Goal: Transaction & Acquisition: Purchase product/service

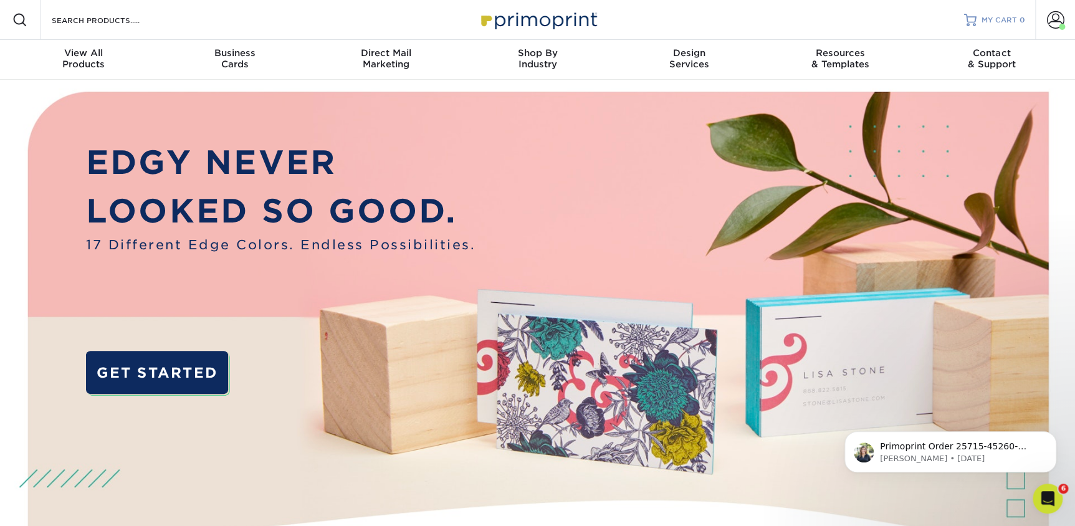
click at [1005, 17] on span "MY CART" at bounding box center [999, 20] width 36 height 11
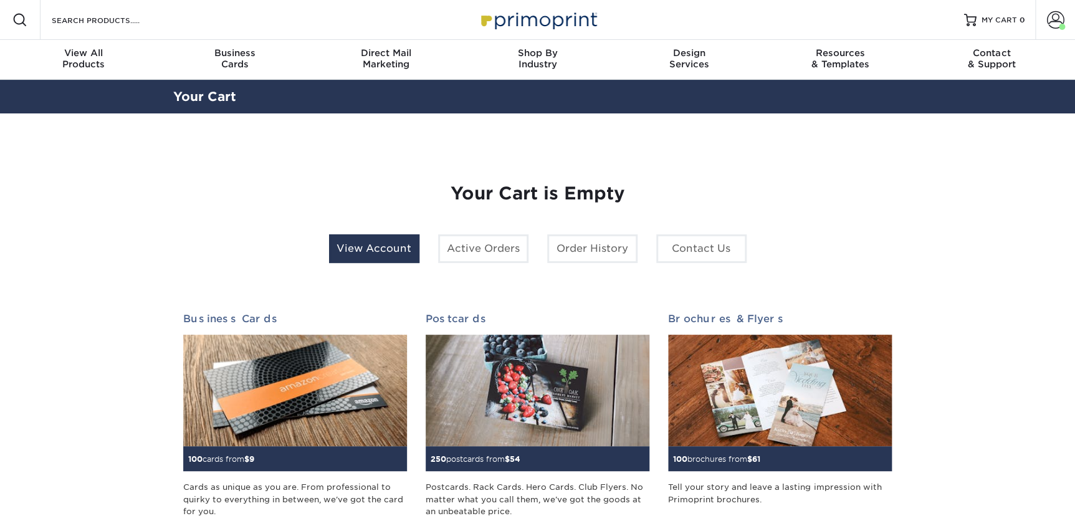
click at [399, 244] on link "View Account" at bounding box center [374, 248] width 90 height 29
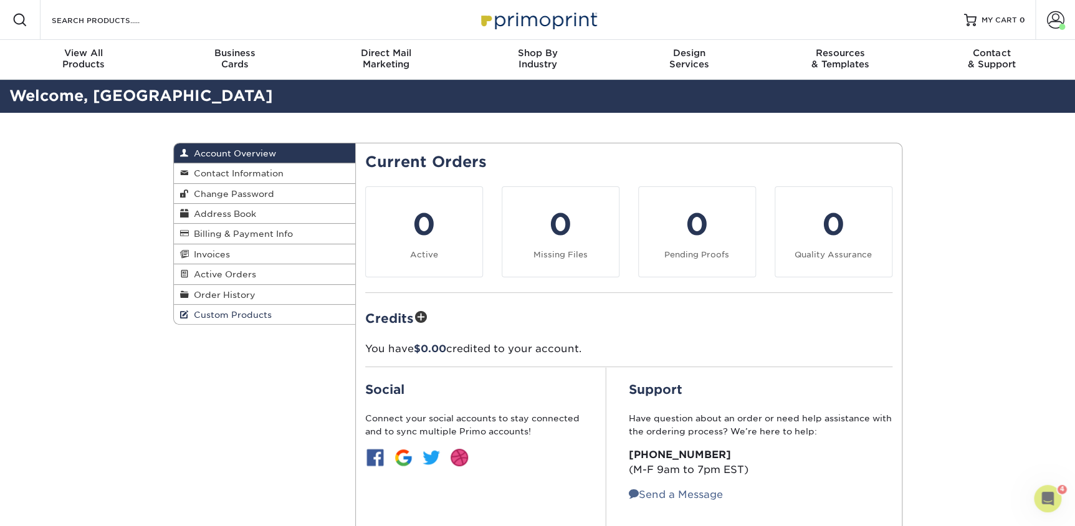
click at [221, 320] on link "Custom Products" at bounding box center [265, 314] width 182 height 19
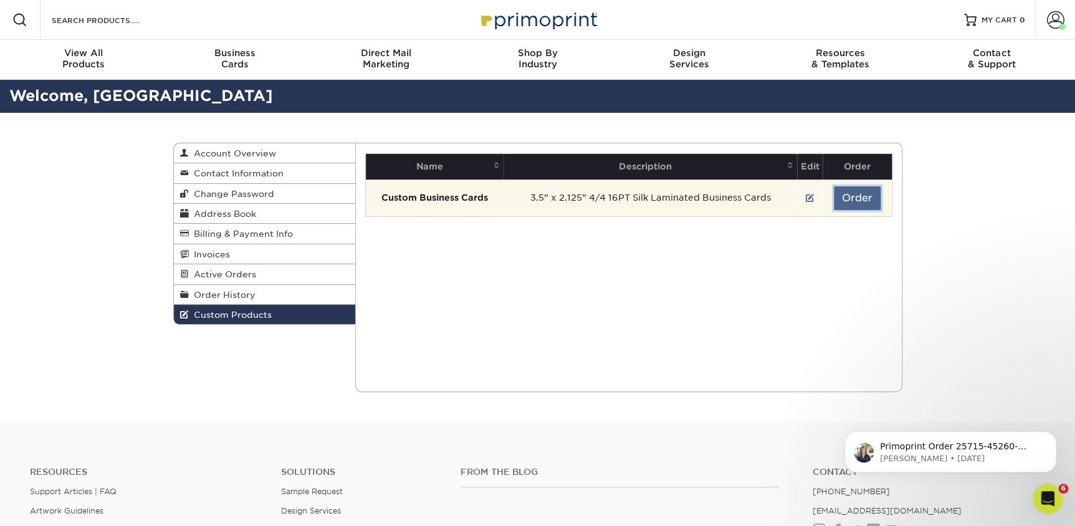
click at [842, 197] on button "Order" at bounding box center [856, 198] width 47 height 24
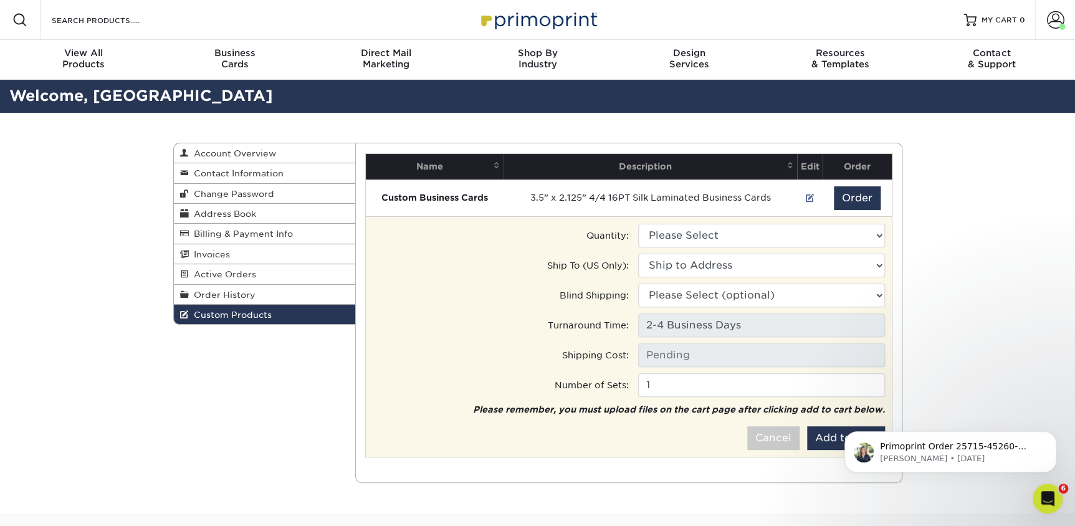
click at [785, 249] on tr "Quantity: Please Select 100 - $102.00" at bounding box center [628, 238] width 513 height 30
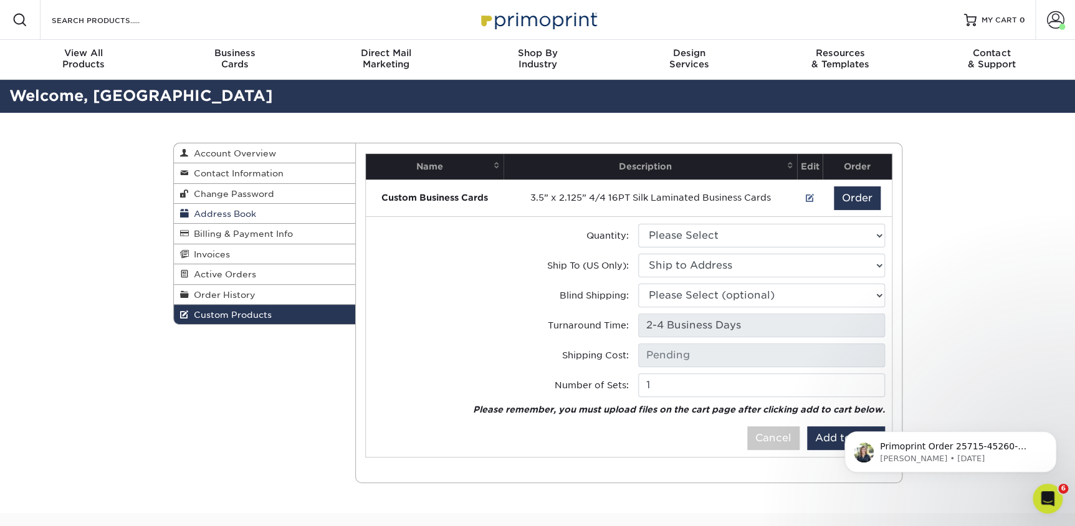
click at [217, 216] on span "Address Book" at bounding box center [222, 214] width 67 height 10
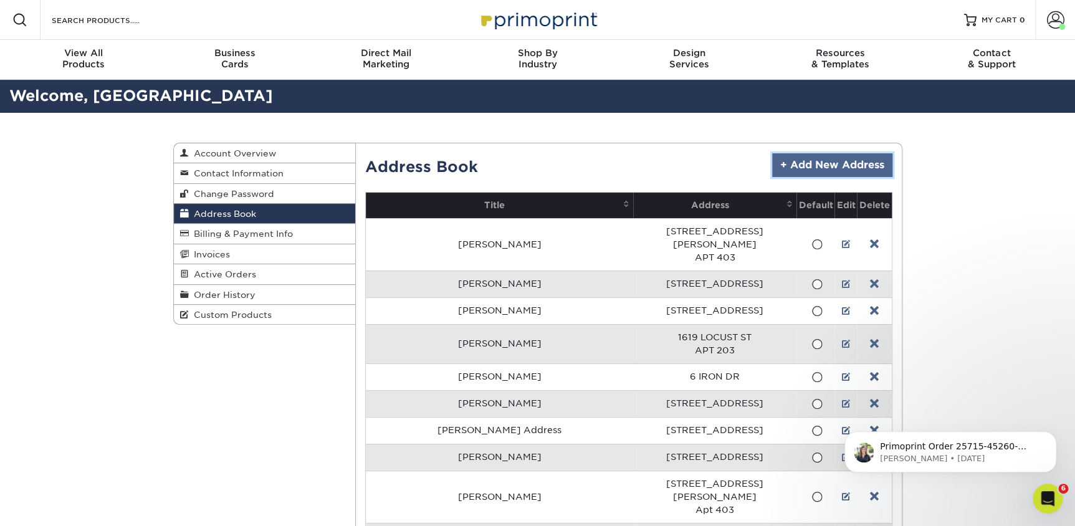
click at [828, 163] on link "+ Add New Address" at bounding box center [832, 165] width 120 height 24
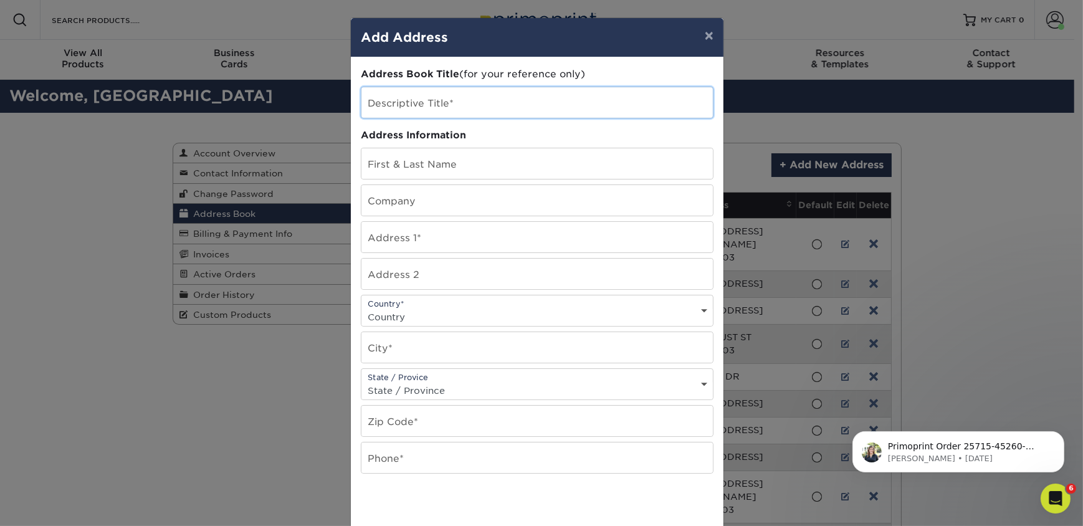
click at [363, 108] on input "text" at bounding box center [536, 102] width 351 height 31
type input "Katherine Barnes Address"
click at [387, 166] on input "text" at bounding box center [536, 163] width 351 height 31
type input "Katherine Barnes"
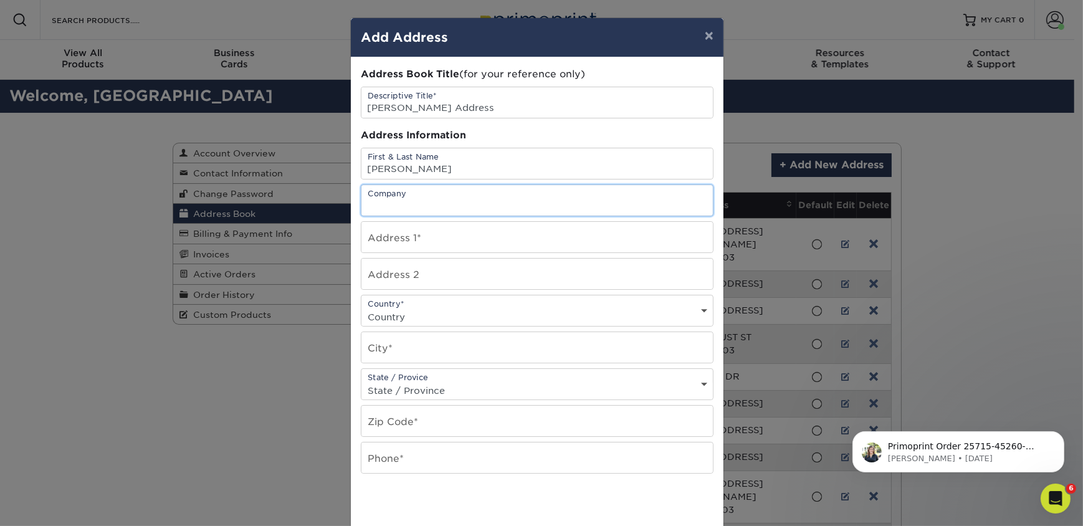
click at [414, 211] on input "text" at bounding box center [536, 200] width 351 height 31
type input "Inside Travel Group"
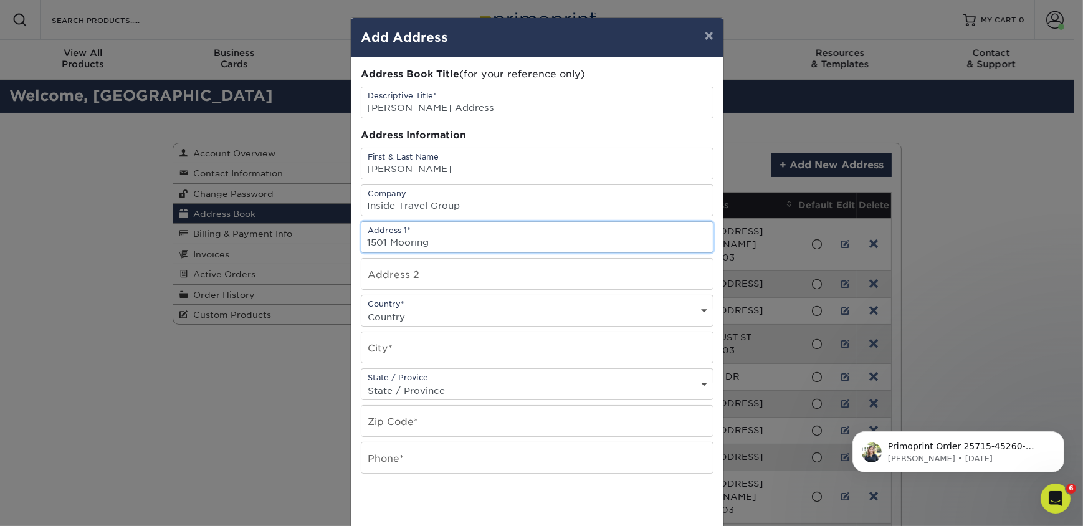
type input "1501 Moorings Circle Southwest"
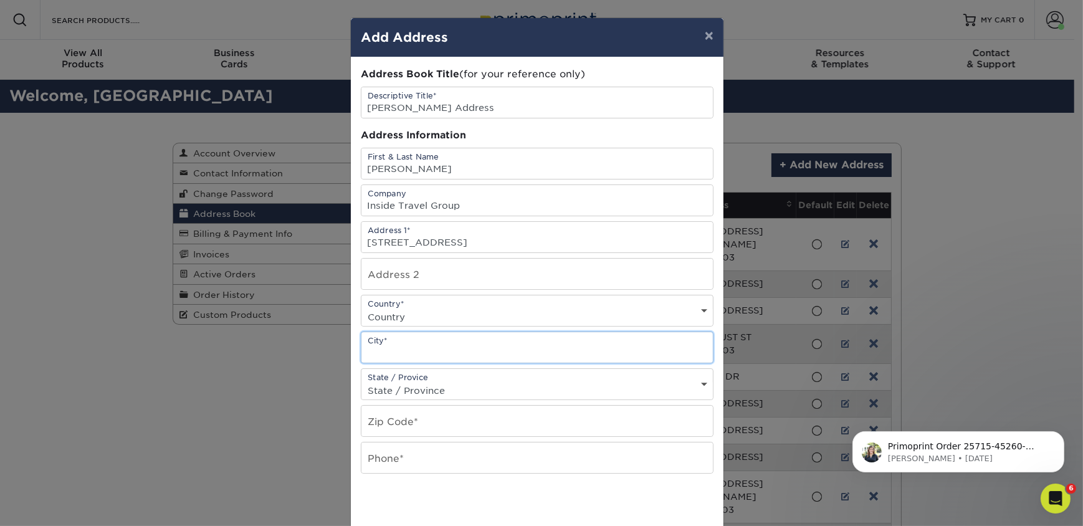
click at [413, 348] on input "text" at bounding box center [536, 347] width 351 height 31
click at [467, 303] on div "Country* Country United States Canada ----------------------------- Afghanistan…" at bounding box center [537, 311] width 353 height 32
click at [449, 323] on select "Country United States Canada ----------------------------- Afghanistan Albania …" at bounding box center [536, 317] width 351 height 18
select select "US"
click at [361, 308] on select "Country United States Canada ----------------------------- Afghanistan Albania …" at bounding box center [536, 317] width 351 height 18
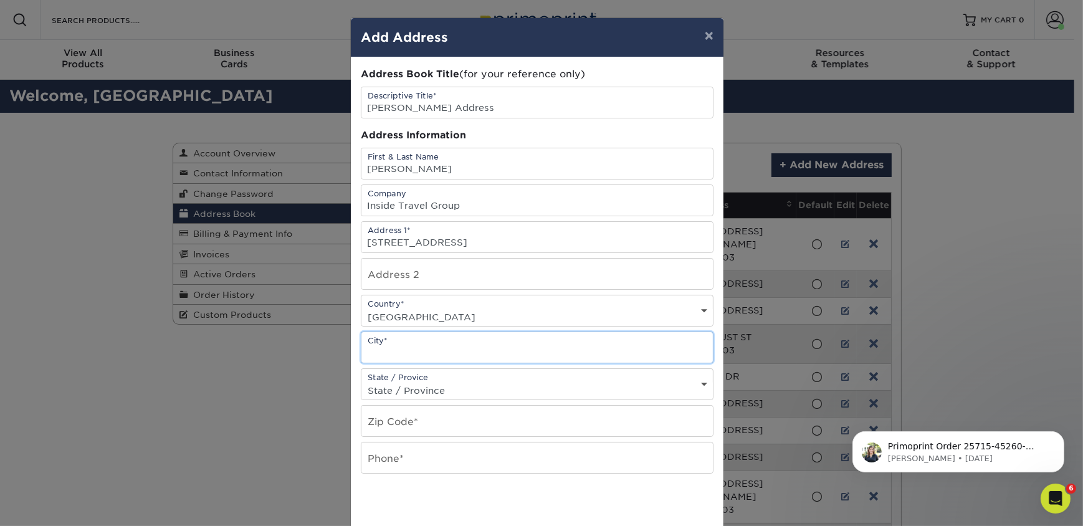
click at [406, 354] on input "text" at bounding box center [536, 347] width 351 height 31
click at [207, 386] on div "× Add Address Address Book Title (for your reference only) Descriptive Title* K…" at bounding box center [541, 263] width 1083 height 526
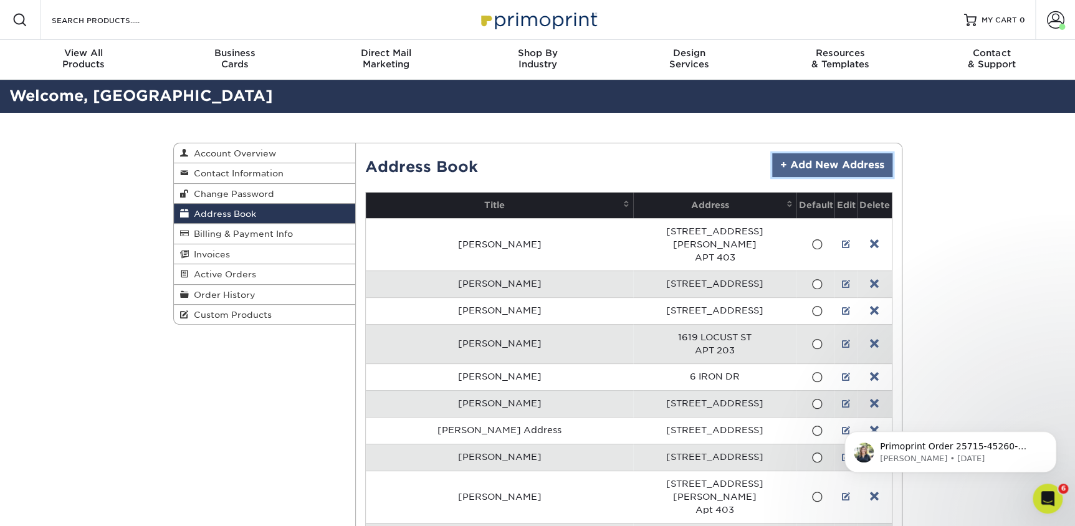
click at [822, 162] on link "+ Add New Address" at bounding box center [832, 165] width 120 height 24
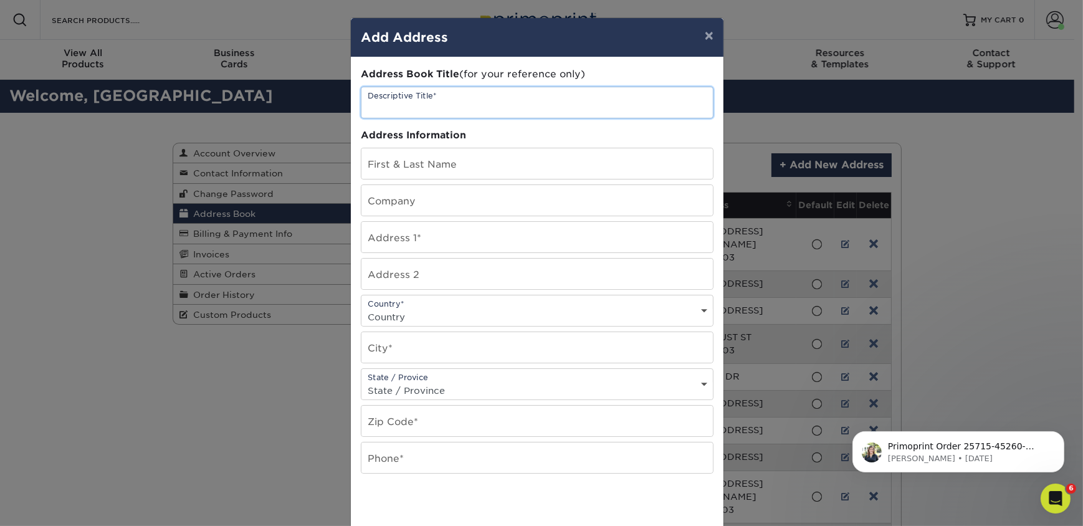
drag, startPoint x: 424, startPoint y: 104, endPoint x: 429, endPoint y: 110, distance: 7.5
click at [424, 104] on input "text" at bounding box center [536, 102] width 351 height 31
type input "Katherine Barnes Address"
type input "[PERSON_NAME]"
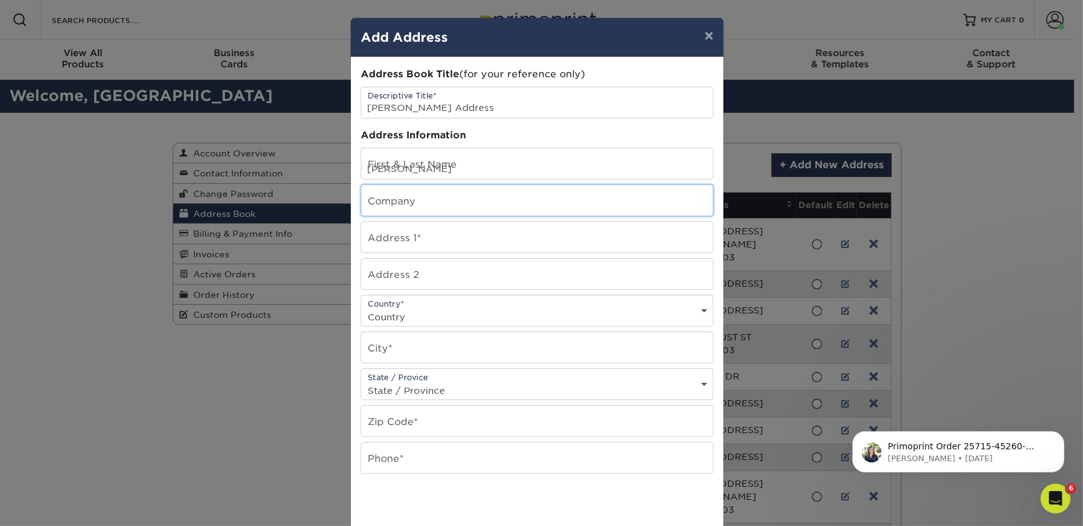
type input "Inside Travel Group"
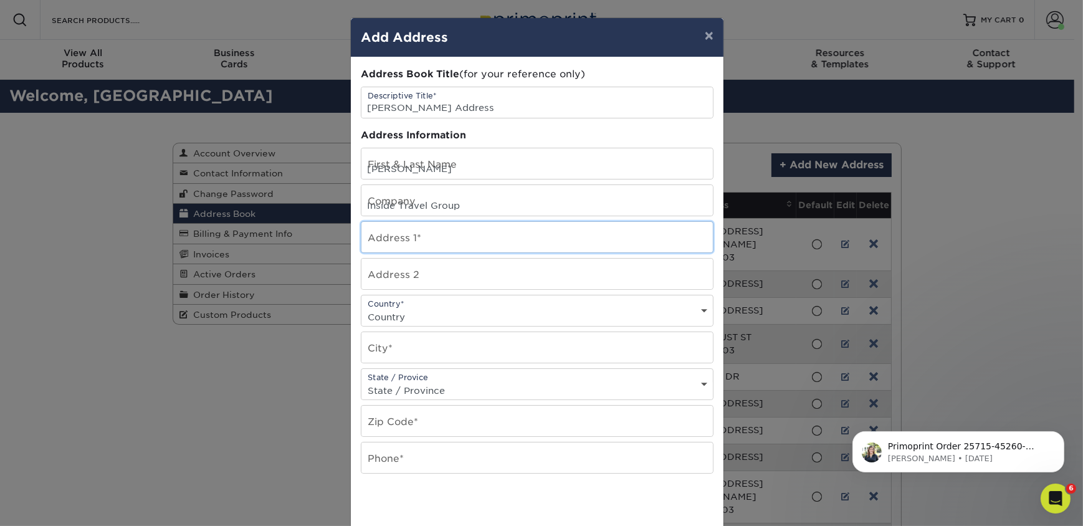
type input "1501 Moorings Circle Southwest"
select select "US"
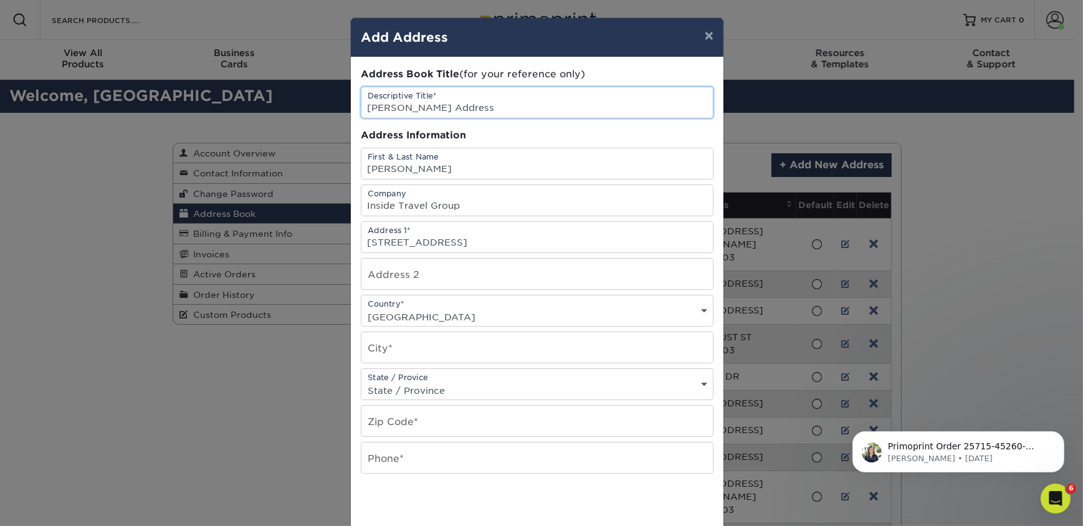
scroll to position [56, 0]
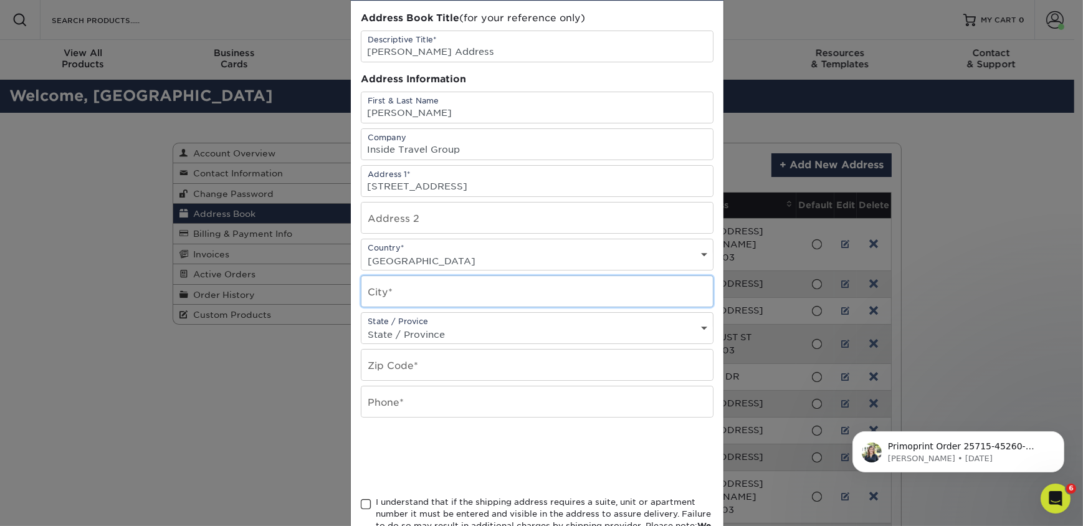
click at [421, 286] on input "text" at bounding box center [536, 291] width 351 height 31
type input "Ocean Isle Beach"
click at [413, 333] on select "State / Province Alabama Alaska Arizona Arkansas California Colorado Connecticu…" at bounding box center [536, 334] width 351 height 18
select select "NC"
click at [361, 325] on select "State / Province Alabama Alaska Arizona Arkansas California Colorado Connecticu…" at bounding box center [536, 334] width 351 height 18
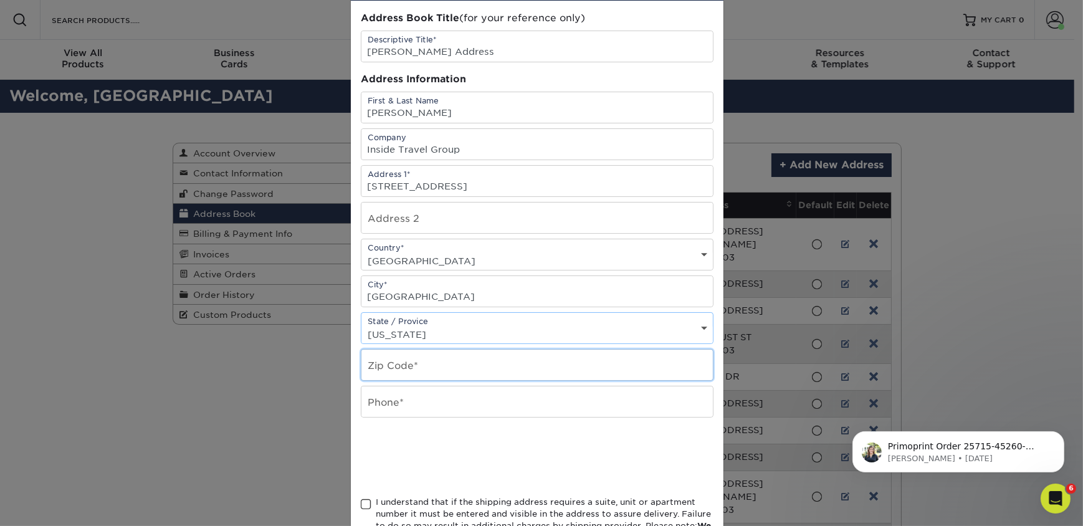
click at [425, 362] on input "text" at bounding box center [536, 364] width 351 height 31
type input "28469"
click at [626, 403] on input "text" at bounding box center [536, 401] width 351 height 31
type input "7203722100"
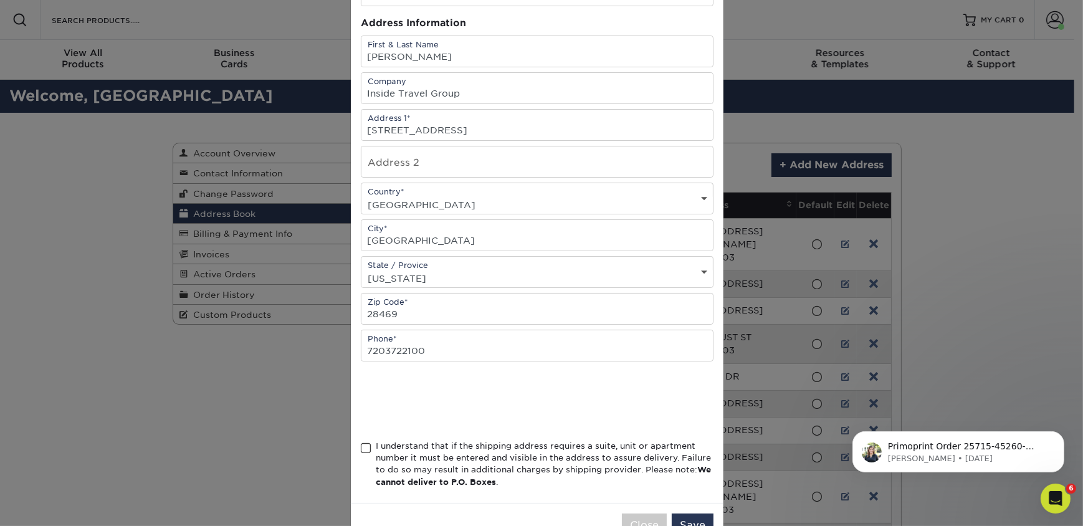
scroll to position [113, 0]
click at [344, 441] on div "× Add Address Address Book Title (for your reference only) Descriptive Title* K…" at bounding box center [541, 263] width 1083 height 526
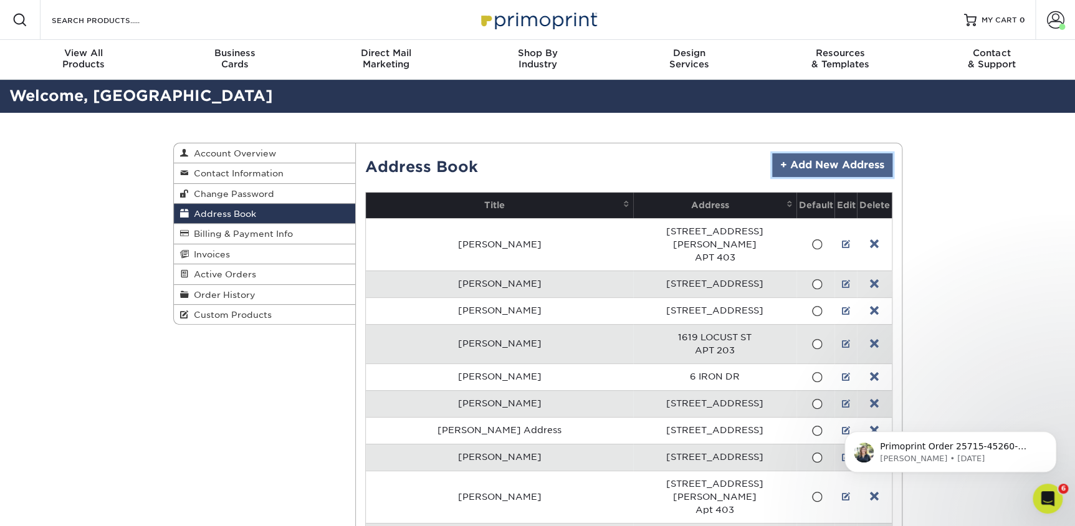
click at [832, 157] on link "+ Add New Address" at bounding box center [832, 165] width 120 height 24
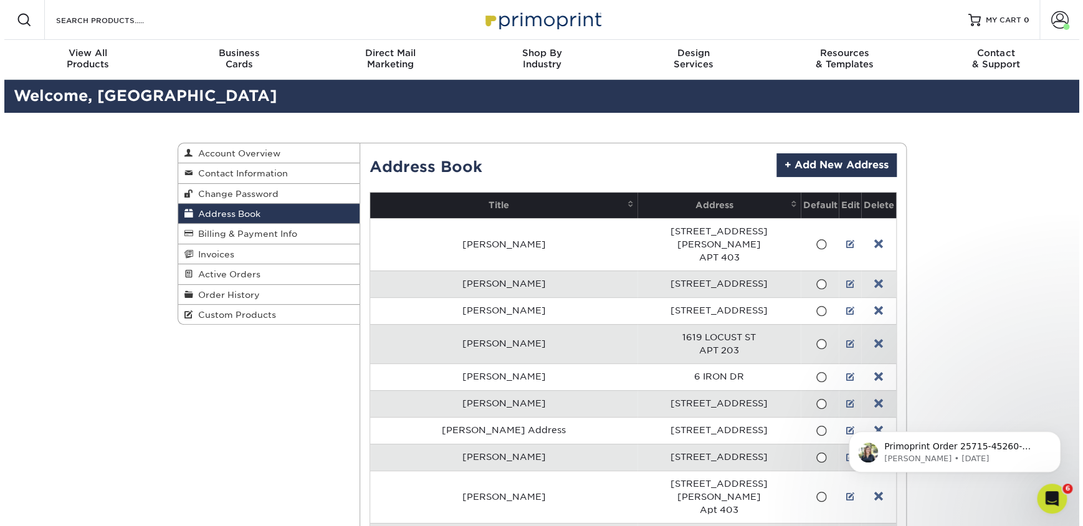
scroll to position [0, 0]
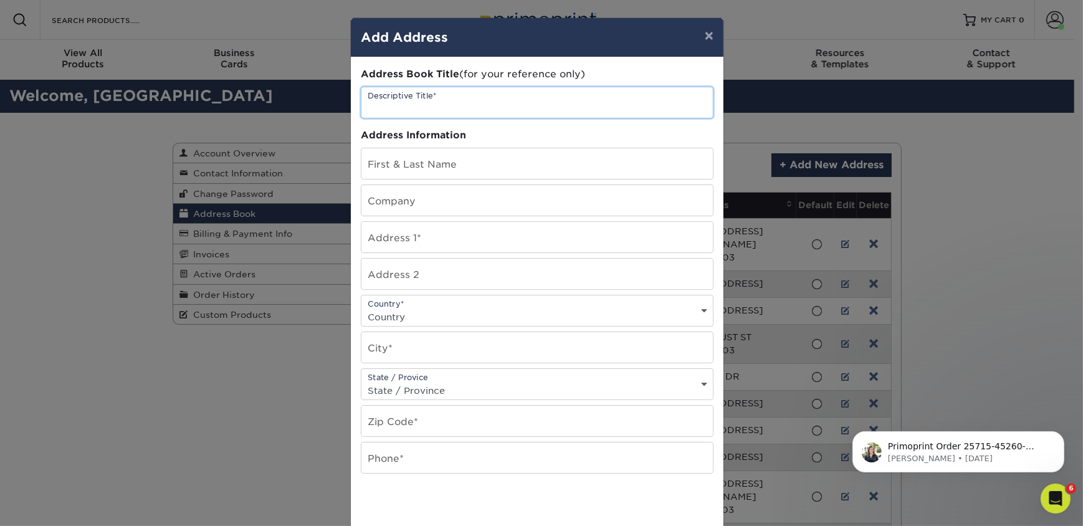
click at [533, 88] on input "text" at bounding box center [536, 102] width 351 height 31
type input "Katherine Barnes Address"
type input "[PERSON_NAME]"
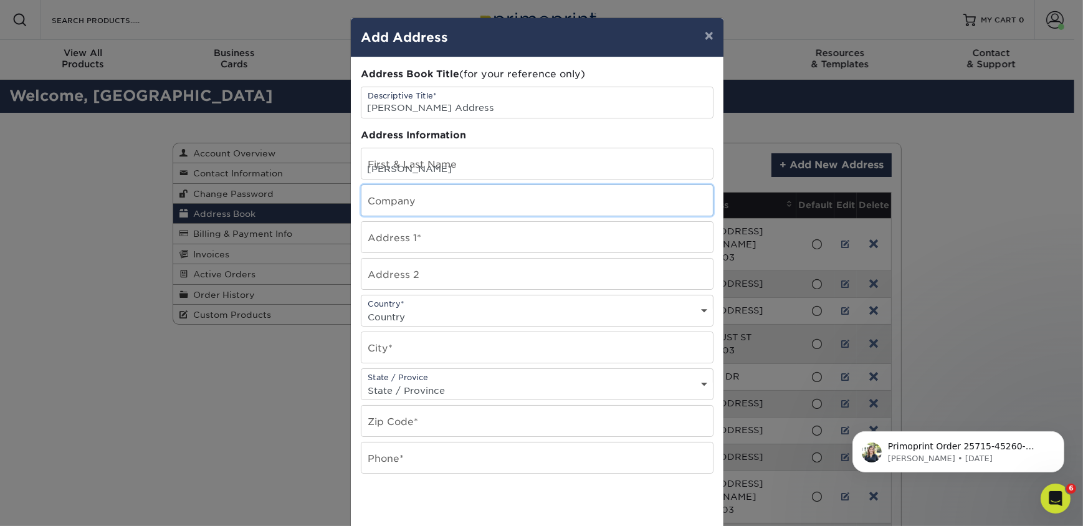
type input "Inside Travel Group"
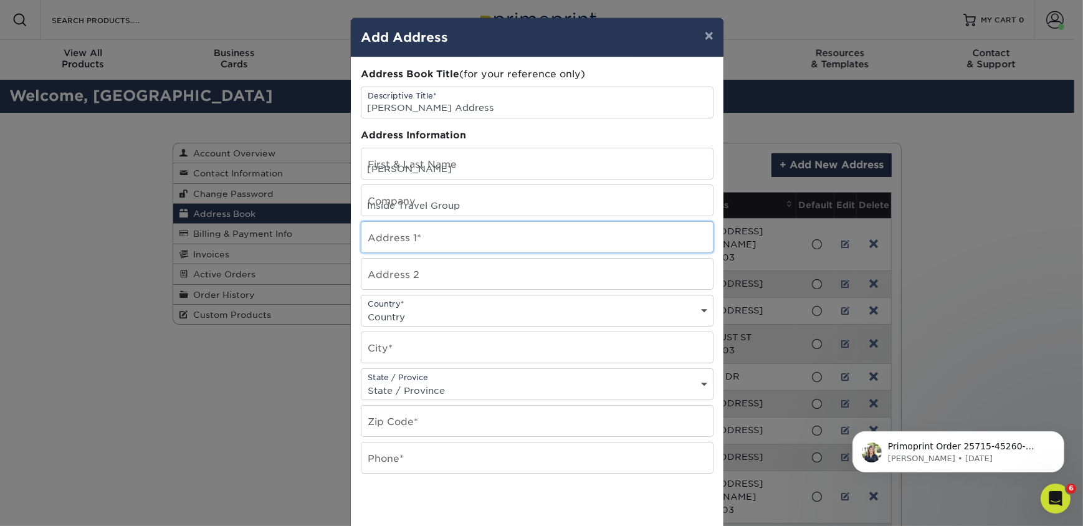
type input "1501 Moorings Circle Southwest"
select select "US"
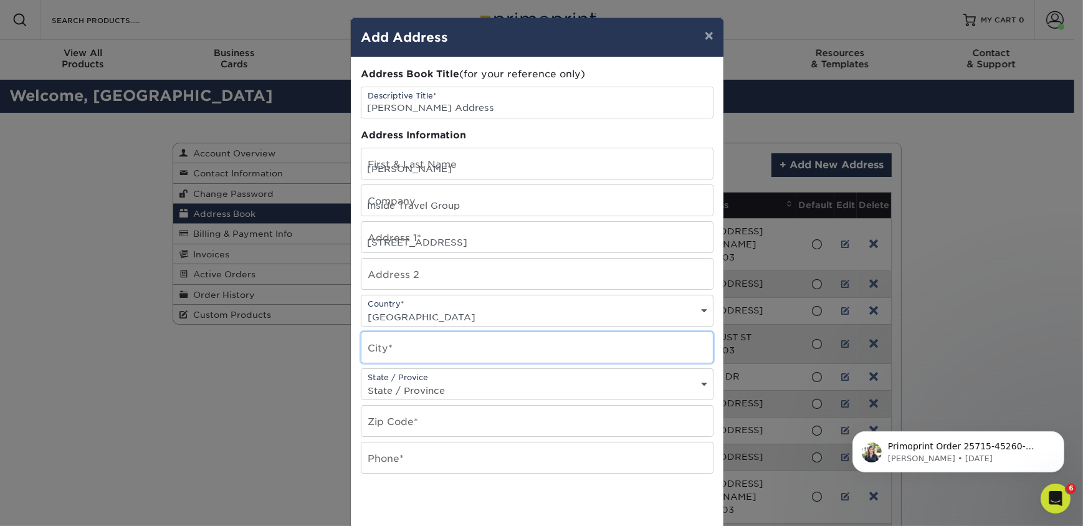
type input "Ocean Isle Beach"
select select "NC"
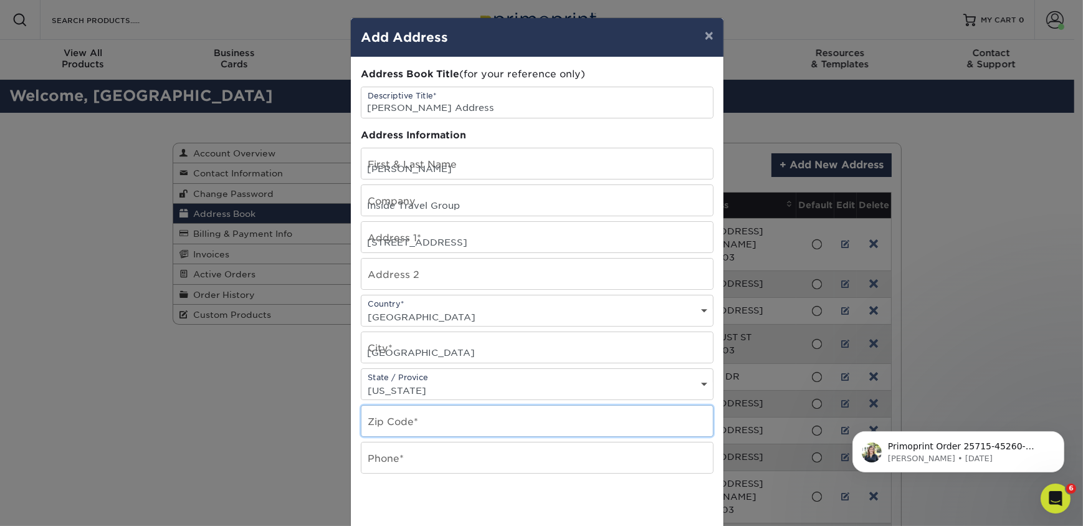
type input "28469"
type input "7203722100"
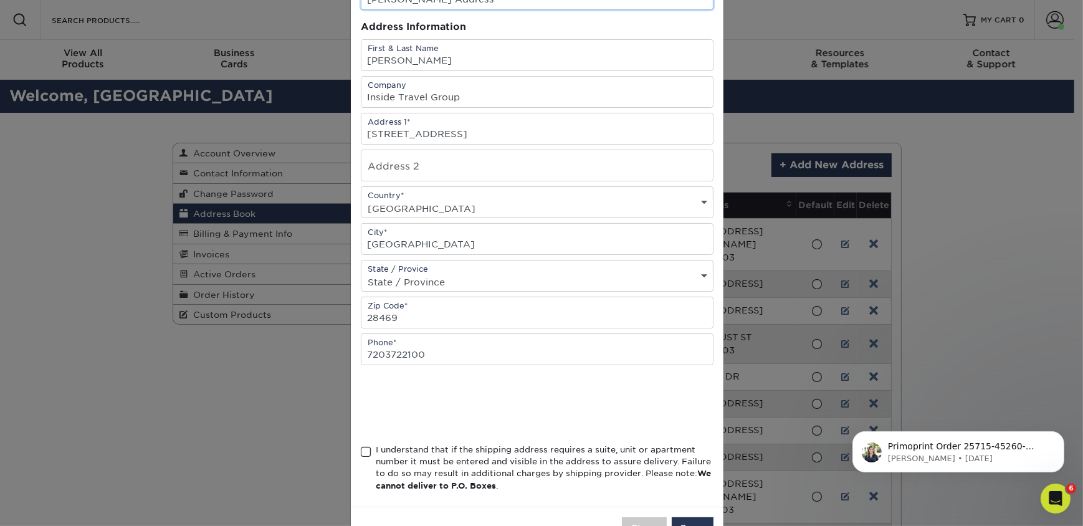
scroll to position [113, 0]
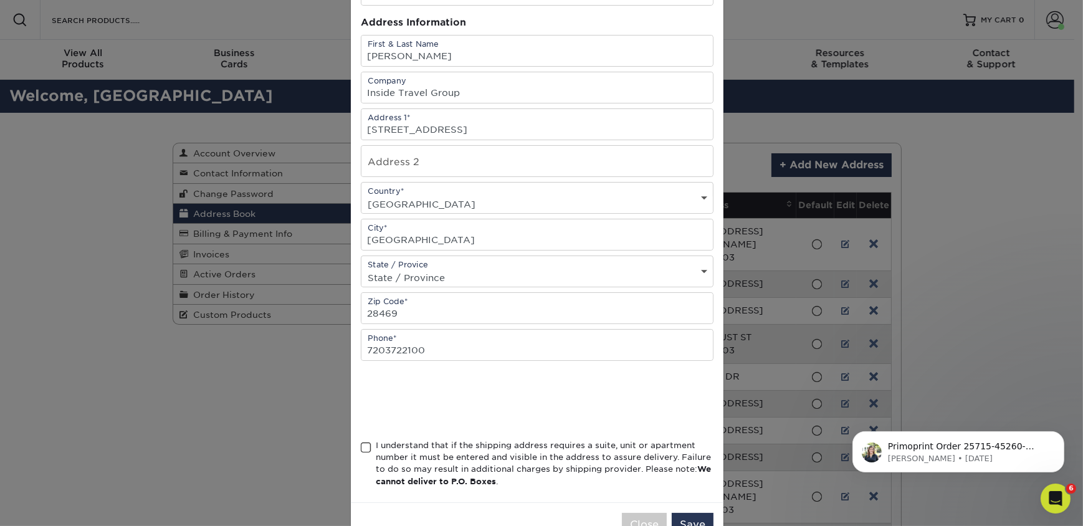
click at [363, 447] on span at bounding box center [366, 448] width 11 height 12
click at [0, 0] on input "I understand that if the shipping address requires a suite, unit or apartment n…" at bounding box center [0, 0] width 0 height 0
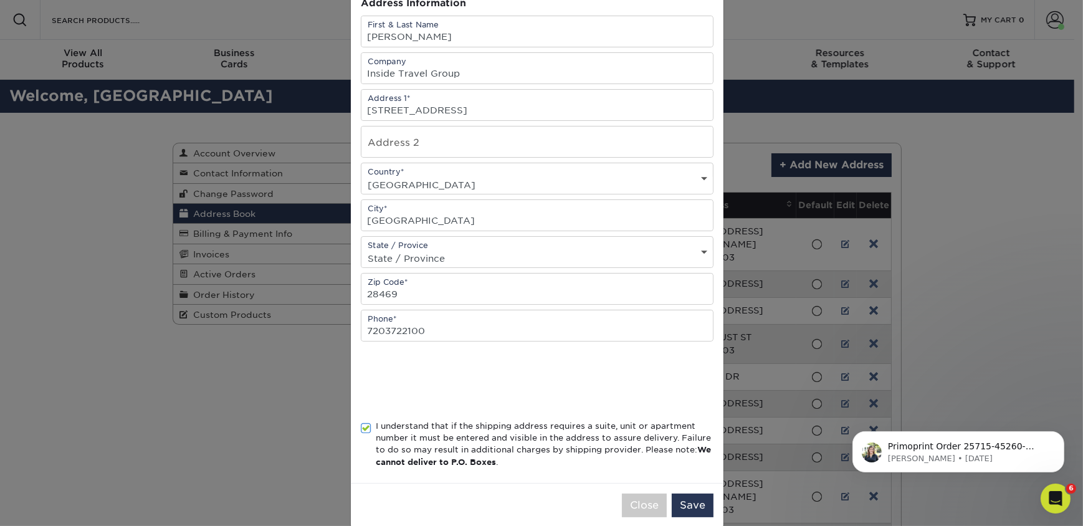
scroll to position [150, 0]
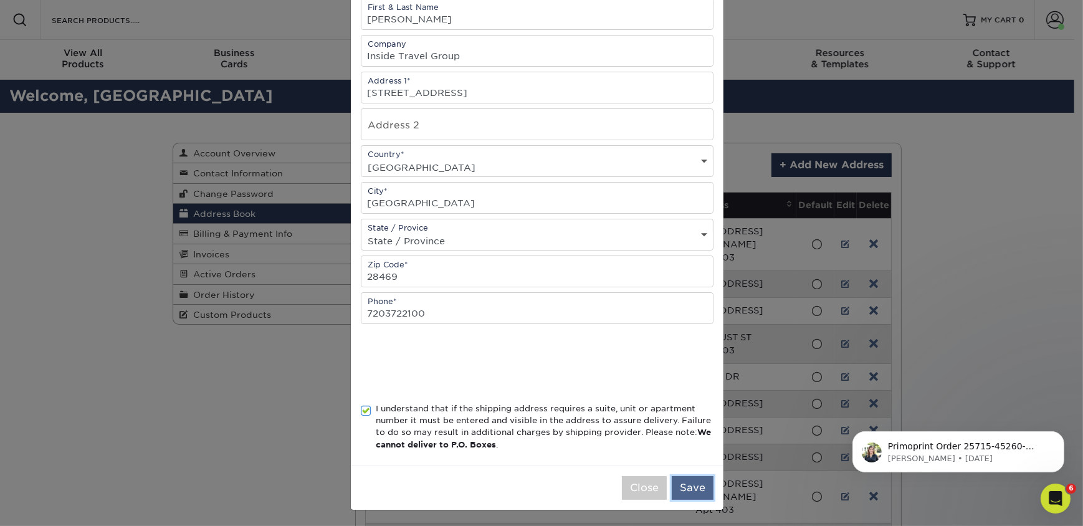
click at [688, 482] on button "Save" at bounding box center [693, 488] width 42 height 24
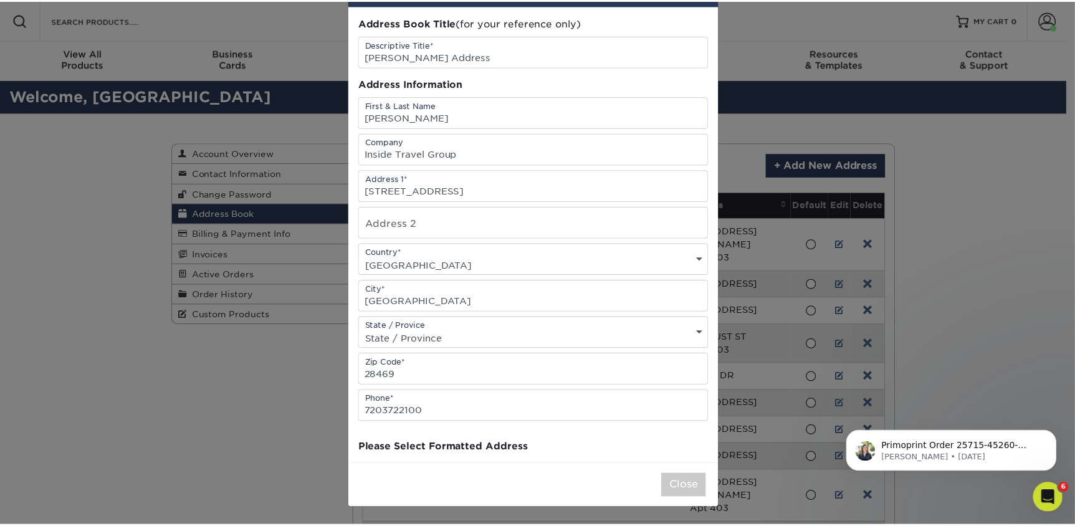
scroll to position [0, 0]
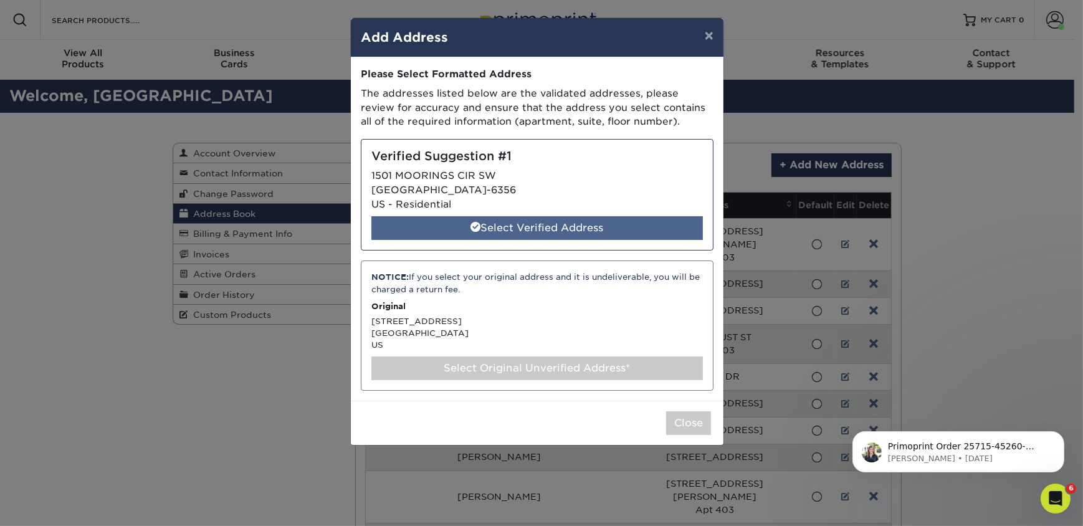
click at [527, 226] on div "Select Verified Address" at bounding box center [536, 228] width 331 height 24
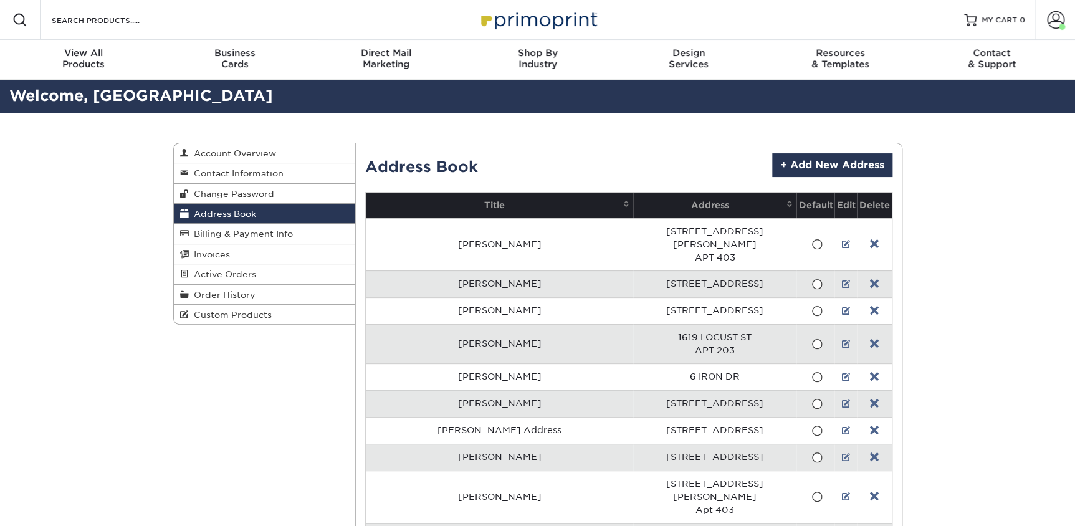
click at [209, 311] on span "Custom Products" at bounding box center [230, 315] width 83 height 10
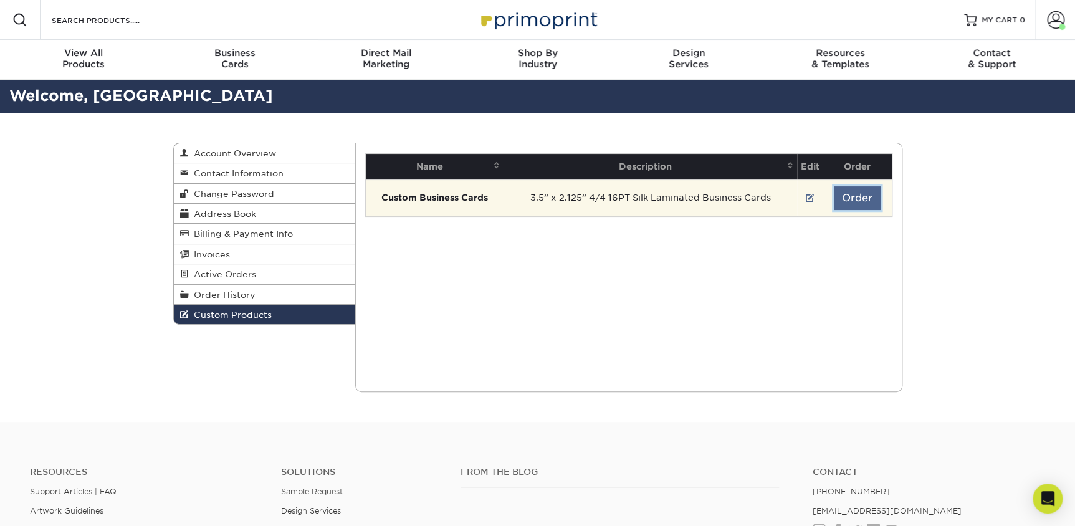
click at [847, 206] on button "Order" at bounding box center [856, 198] width 47 height 24
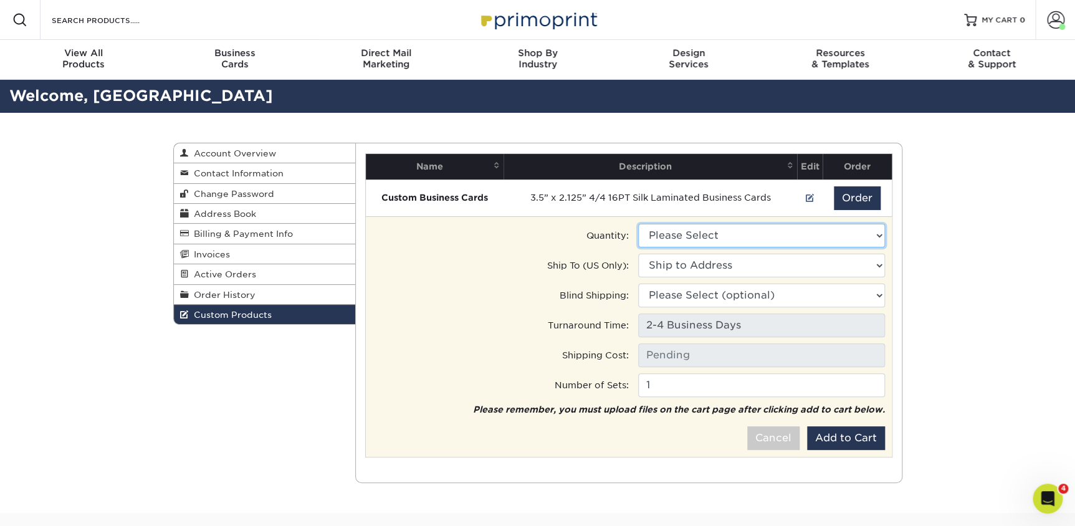
click at [771, 234] on select "Please Select 100 - $102.00" at bounding box center [761, 236] width 247 height 24
select select "0"
click at [638, 224] on select "Please Select 100 - $102.00" at bounding box center [761, 236] width 247 height 24
type input "Ground: $16.10"
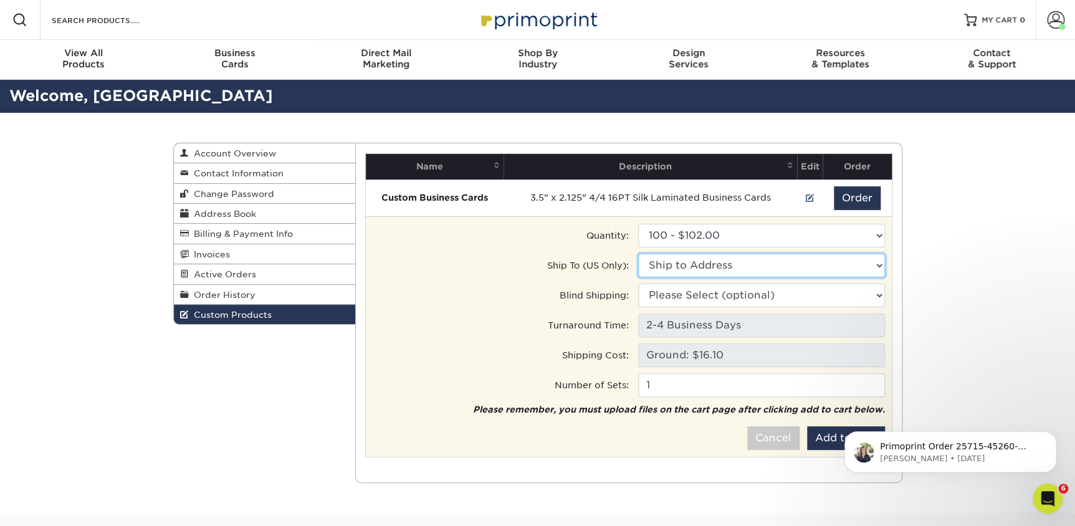
click at [713, 272] on select "Ship to Address 1600 W Girard Ave, Philadelphia, PA 19241 Worchester Ln, Huntin…" at bounding box center [761, 266] width 247 height 24
select select "284964"
click at [638, 254] on select "Ship to Address • 1600 W Girard Ave, Philadelphia, PA Aaron Kuehn • 19241 Worch…" at bounding box center [761, 266] width 247 height 24
click at [822, 439] on button "Add to Cart" at bounding box center [846, 438] width 78 height 24
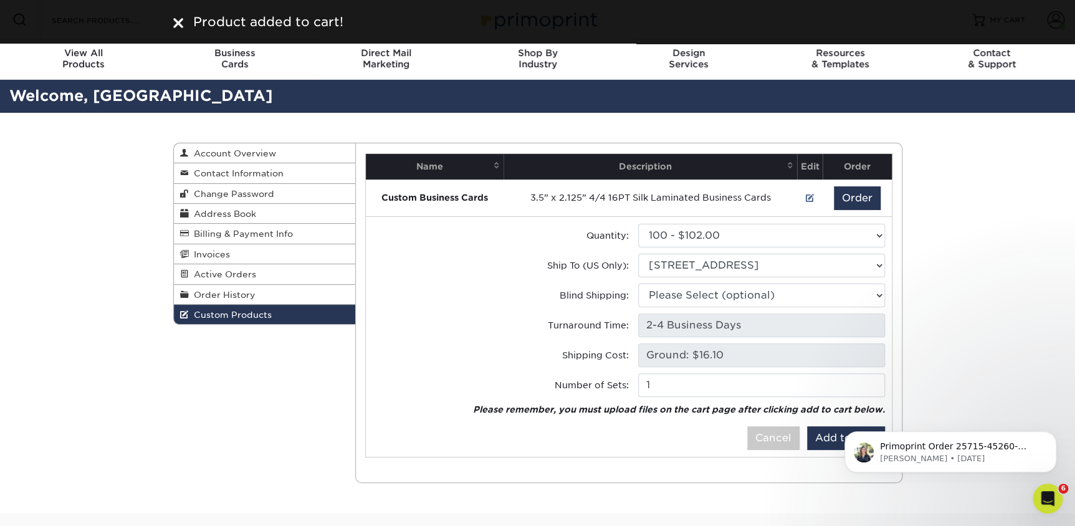
click at [158, 27] on div "Product added to cart!" at bounding box center [537, 22] width 1075 height 44
click at [168, 25] on div "Product added to cart!" at bounding box center [538, 21] width 748 height 19
click at [176, 20] on img at bounding box center [178, 23] width 10 height 10
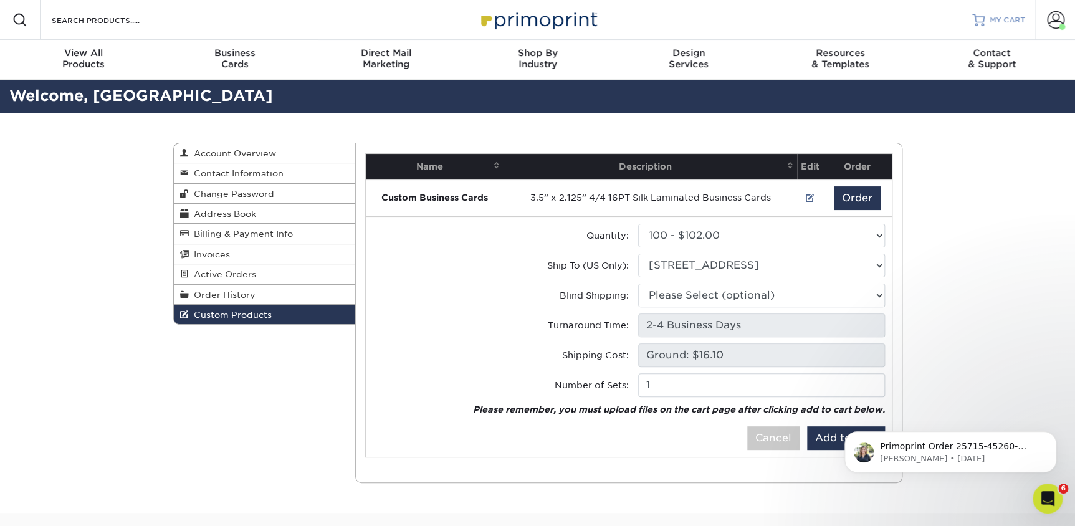
click at [997, 20] on span "MY CART" at bounding box center [1007, 20] width 36 height 11
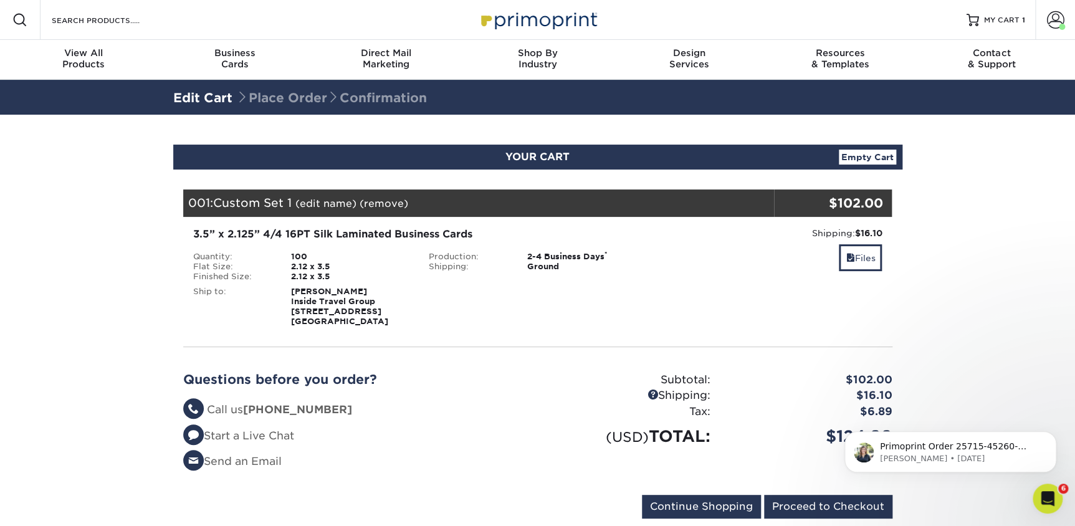
click at [345, 199] on link "(edit name)" at bounding box center [325, 203] width 61 height 12
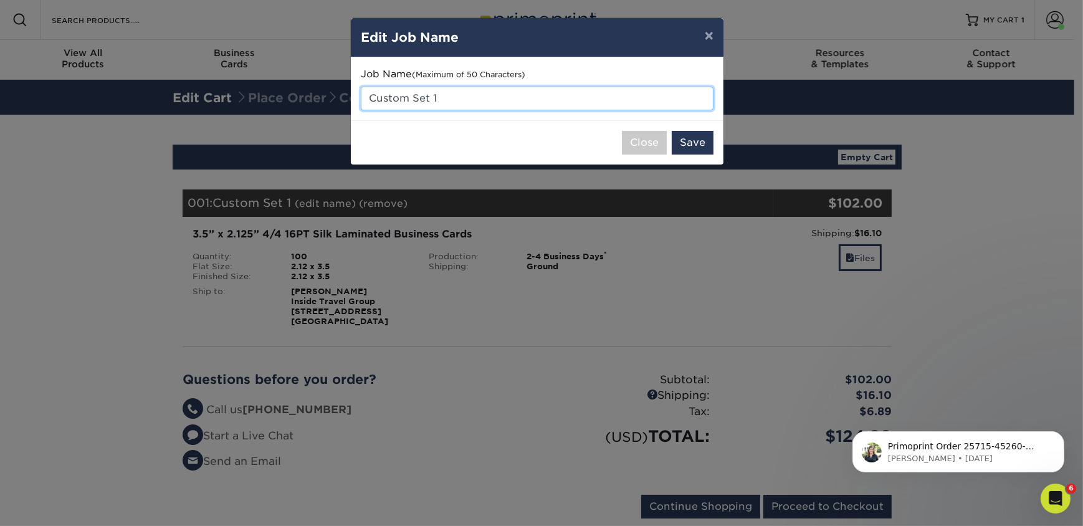
click at [460, 95] on input "Custom Set 1" at bounding box center [537, 99] width 353 height 24
type input "[PERSON_NAME] Cards"
click at [685, 138] on button "Save" at bounding box center [693, 143] width 42 height 24
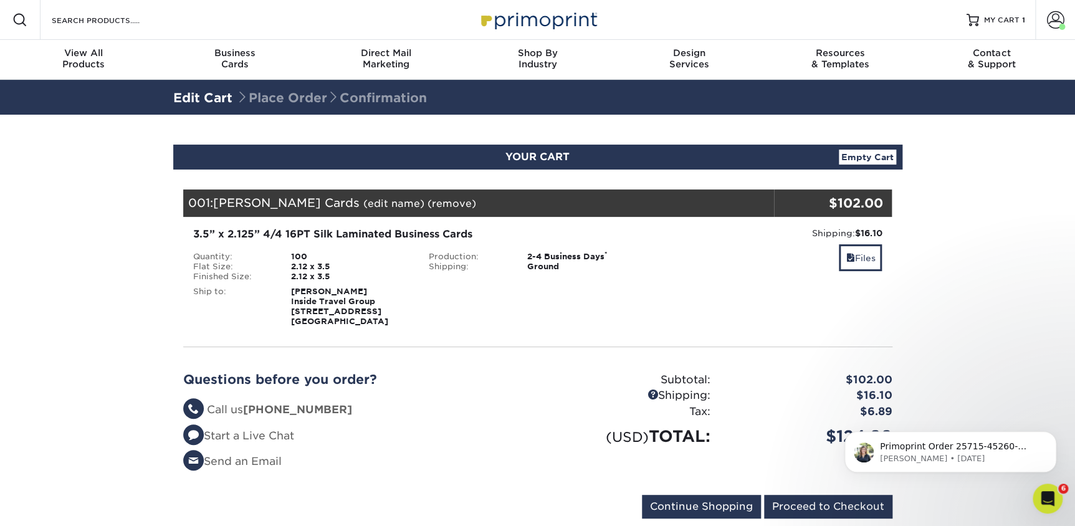
scroll to position [56, 0]
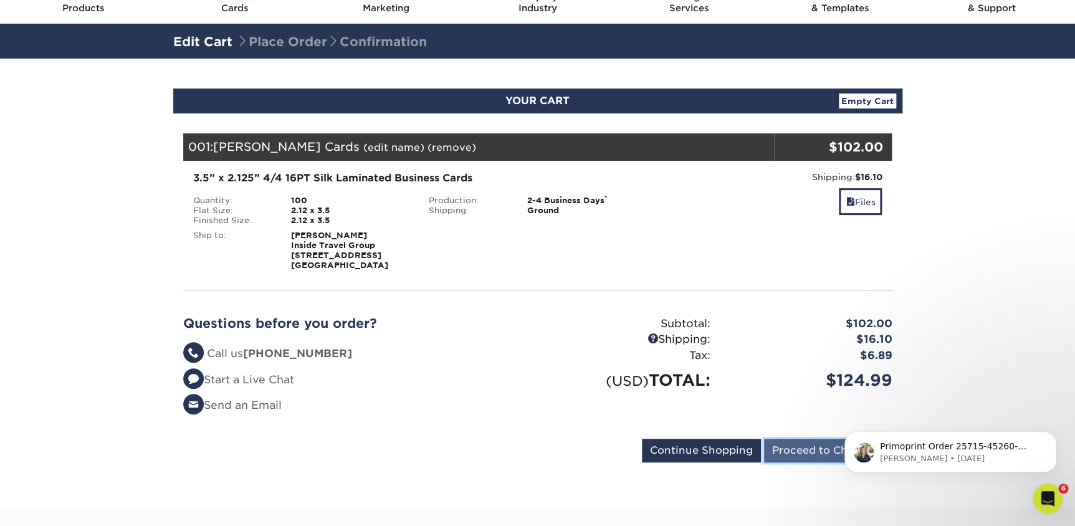
click at [800, 459] on input "Proceed to Checkout" at bounding box center [828, 451] width 128 height 24
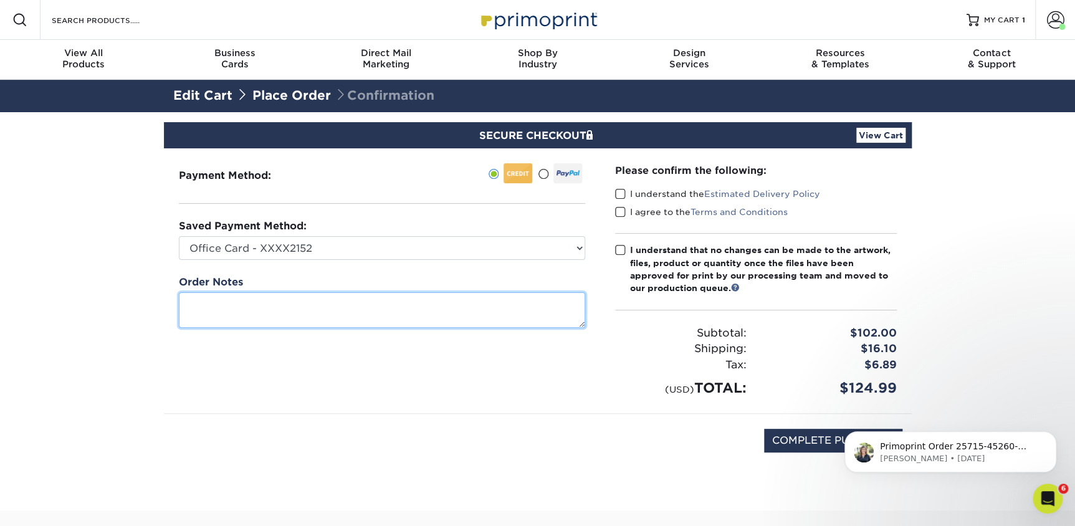
click at [392, 320] on textarea at bounding box center [382, 310] width 406 height 36
paste textarea "Please use the Inside Japan Template Name: Katherine Barnes Job Title: Travel C…"
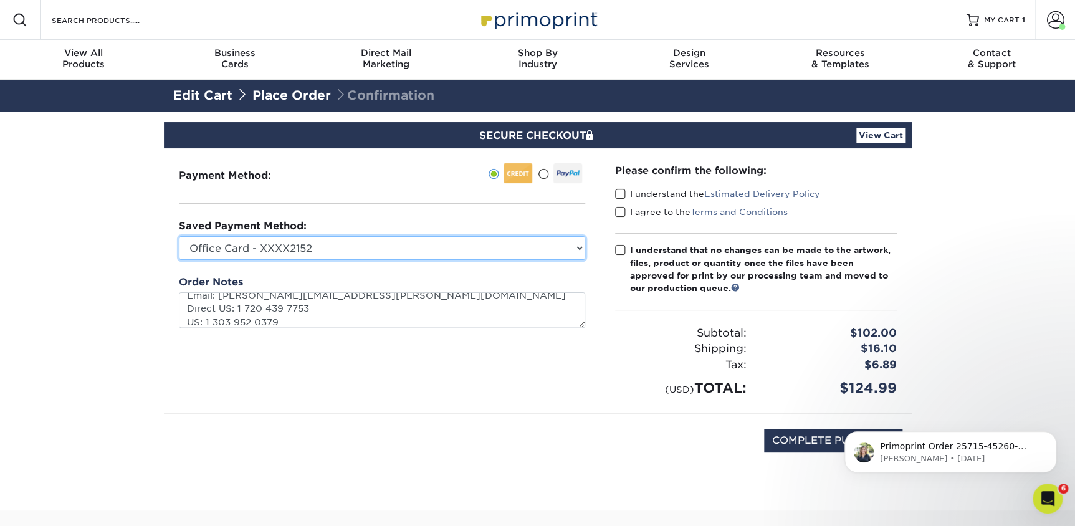
type textarea "Please use the Inside Japan Template Name: Katherine Barnes Job Title: Travel C…"
click at [324, 241] on select "Office Card - XXXX2152 Visa - XXXX0049 Visa - XXXX1265 MasterCard - XXXX2788 Ne…" at bounding box center [382, 248] width 406 height 24
select select "66376"
click at [179, 236] on select "Office Card - XXXX2152 Visa - XXXX0049 Visa - XXXX1265 MasterCard - XXXX2788 Ne…" at bounding box center [382, 248] width 406 height 24
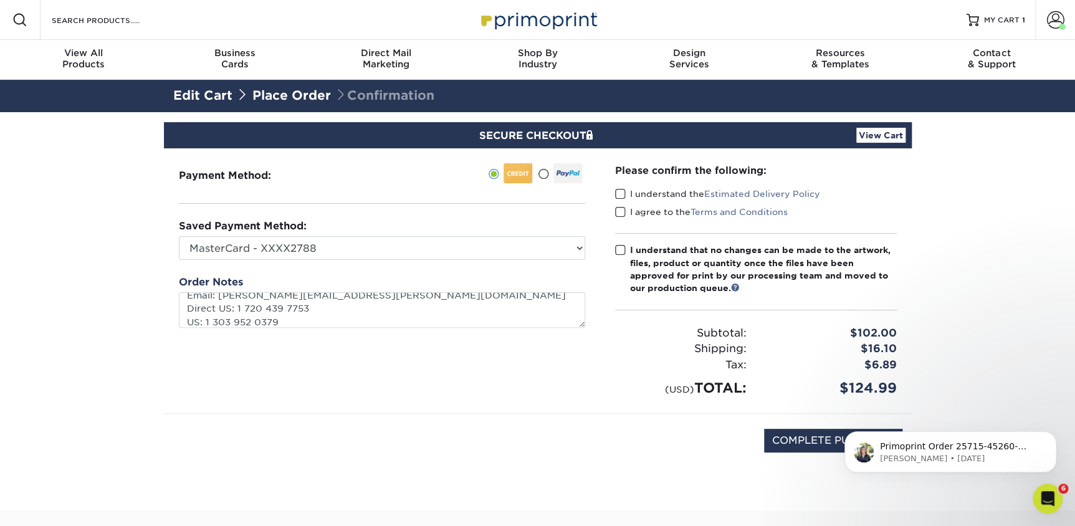
click at [624, 191] on span at bounding box center [620, 194] width 11 height 12
click at [0, 0] on input "I understand the Estimated Delivery Policy" at bounding box center [0, 0] width 0 height 0
click at [615, 212] on span at bounding box center [620, 212] width 11 height 12
click at [0, 0] on input "I agree to the Terms and Conditions" at bounding box center [0, 0] width 0 height 0
click at [618, 251] on span at bounding box center [620, 250] width 11 height 12
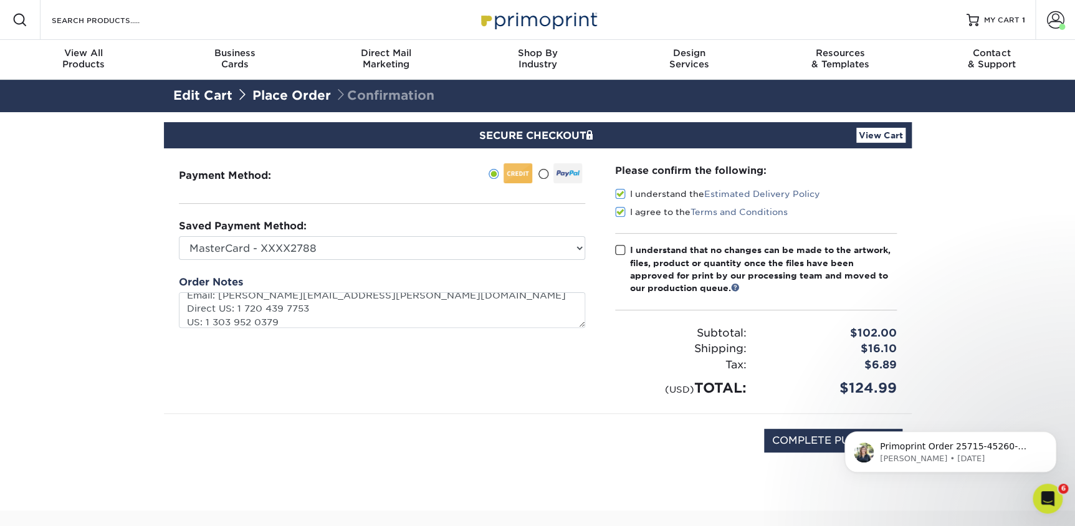
click at [0, 0] on input "I understand that no changes can be made to the artwork, files, product or quan…" at bounding box center [0, 0] width 0 height 0
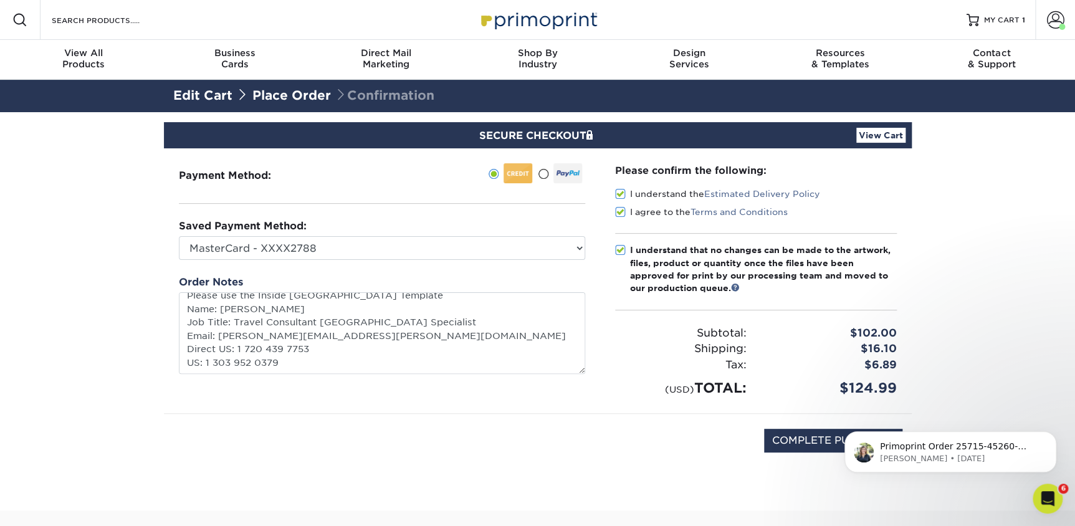
scroll to position [0, 0]
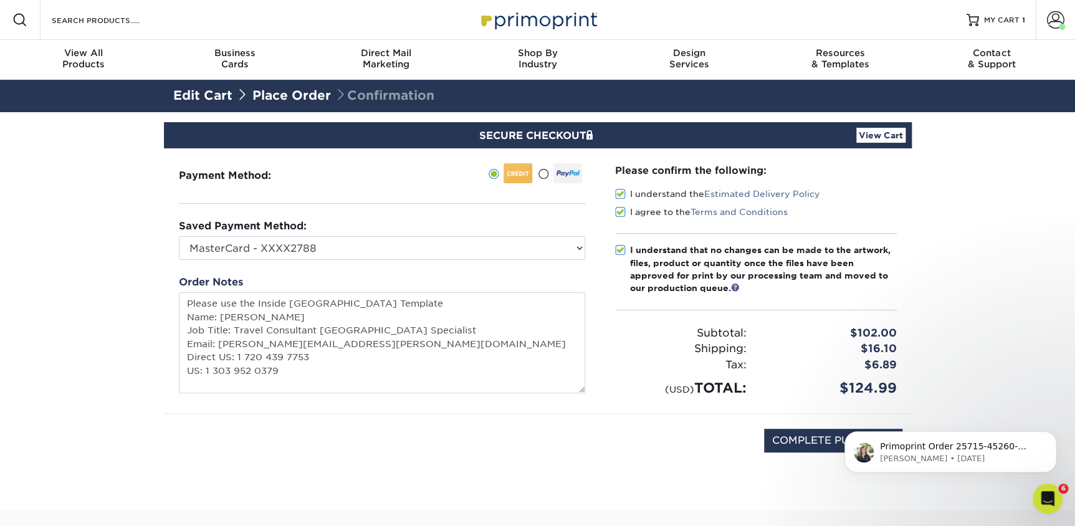
drag, startPoint x: 581, startPoint y: 325, endPoint x: 589, endPoint y: 391, distance: 67.2
click at [589, 391] on div "Payment Method:" at bounding box center [382, 280] width 436 height 265
click at [800, 442] on input "COMPLETE PURCHASE" at bounding box center [833, 441] width 138 height 24
type input "PROCESSING, PLEASE WAIT..."
